Goal: Task Accomplishment & Management: Use online tool/utility

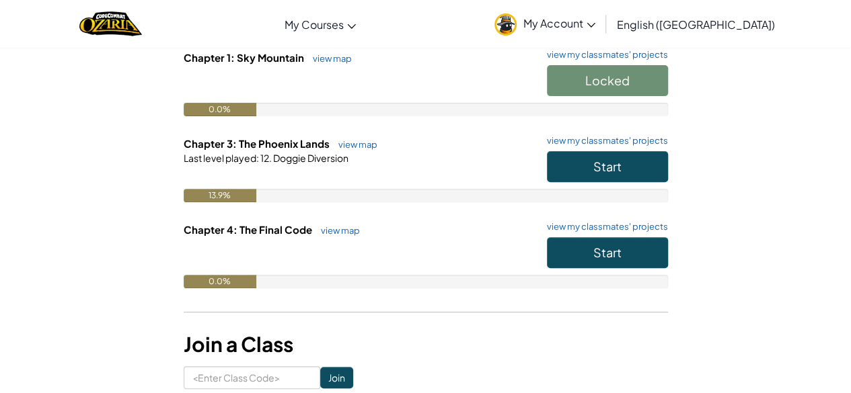
scroll to position [152, 0]
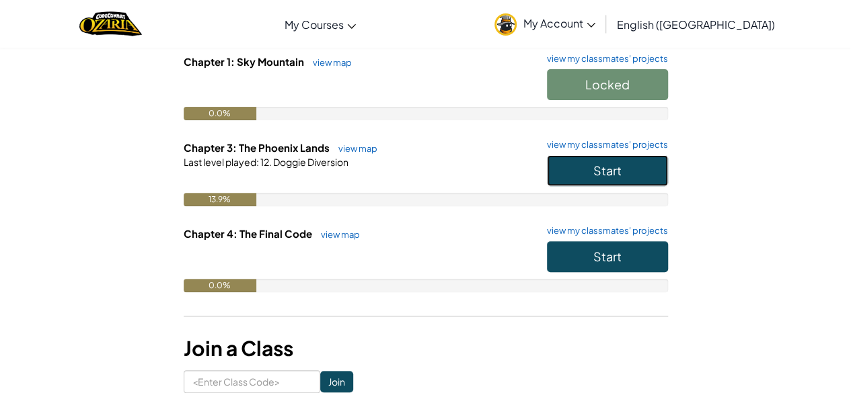
click at [628, 165] on button "Start" at bounding box center [607, 170] width 121 height 31
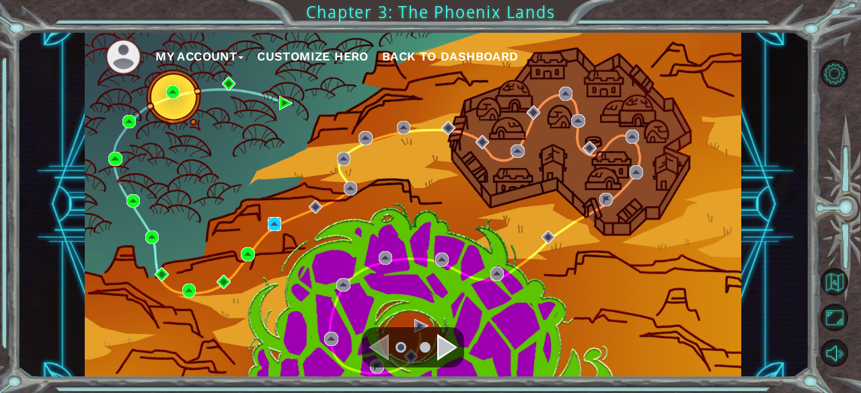
click at [280, 229] on img at bounding box center [274, 223] width 13 height 13
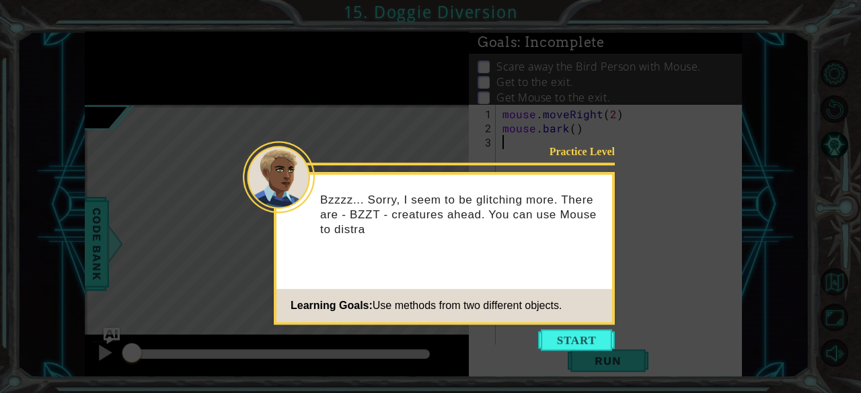
click at [587, 352] on icon at bounding box center [430, 196] width 861 height 393
click at [586, 347] on button "Start" at bounding box center [576, 341] width 77 height 22
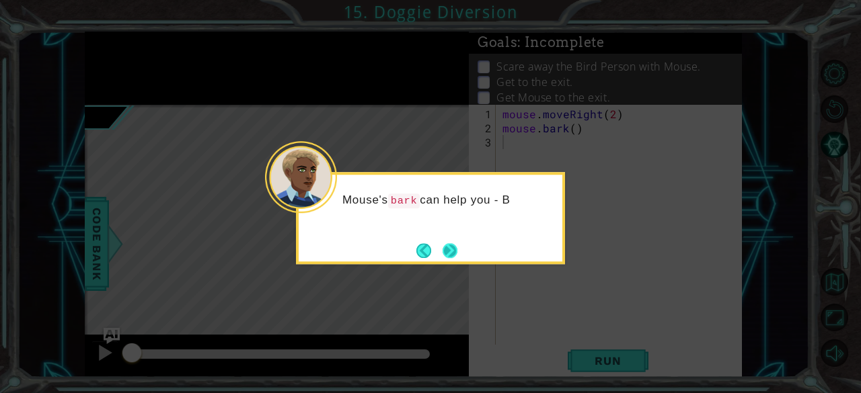
click at [453, 256] on button "Next" at bounding box center [450, 250] width 15 height 15
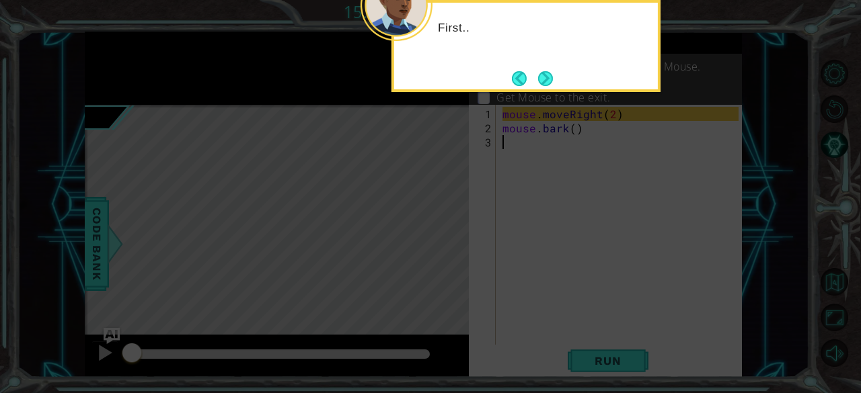
click at [564, 91] on div "First.." at bounding box center [525, 46] width 269 height 92
click at [539, 85] on button "Next" at bounding box center [545, 78] width 15 height 15
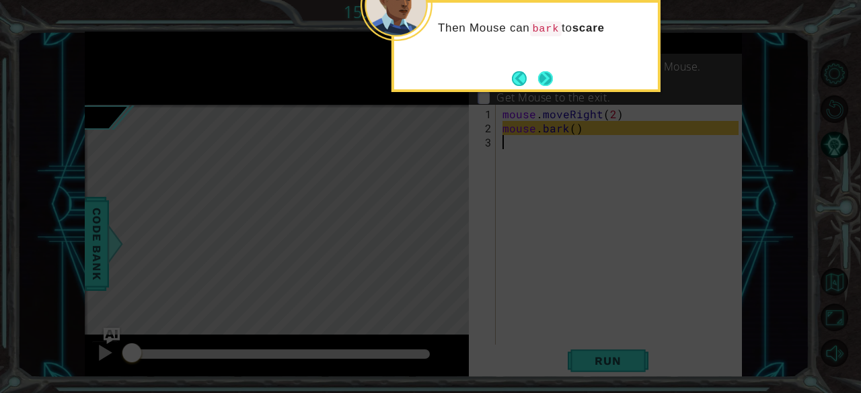
click at [545, 81] on button "Next" at bounding box center [545, 78] width 15 height 15
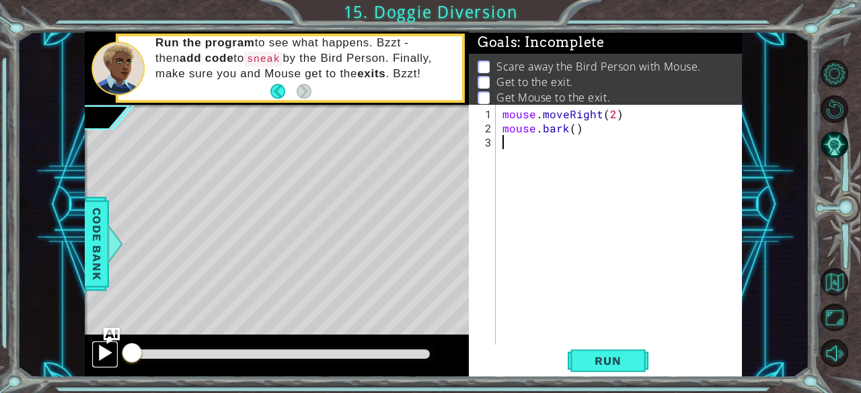
click at [112, 349] on div at bounding box center [104, 352] width 17 height 17
